Goal: Task Accomplishment & Management: Use online tool/utility

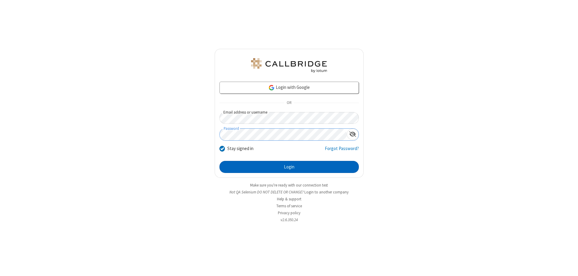
click at [289, 167] on button "Login" at bounding box center [289, 167] width 139 height 12
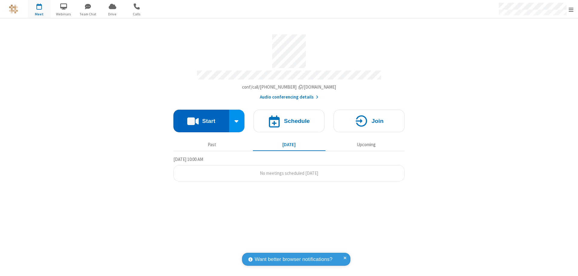
click at [201, 118] on button "Start" at bounding box center [201, 121] width 56 height 23
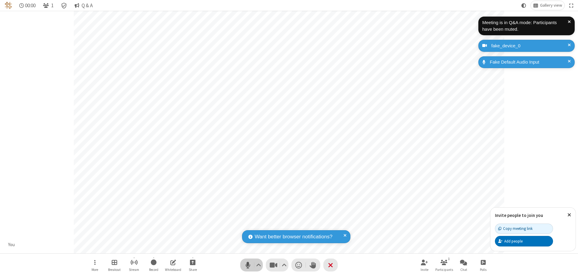
click at [248, 265] on span "Mute (⌘+Shift+A)" at bounding box center [247, 265] width 9 height 9
click at [248, 265] on span "Unmute (⌘+Shift+A)" at bounding box center [247, 265] width 9 height 9
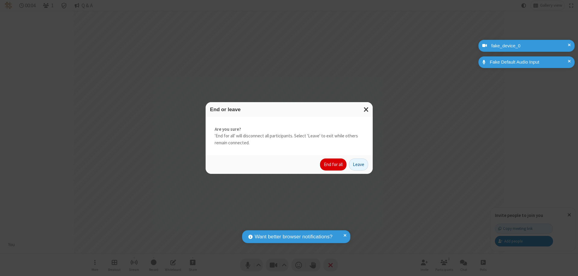
click at [334, 164] on button "End for all" at bounding box center [333, 164] width 27 height 12
